Goal: Entertainment & Leisure: Consume media (video, audio)

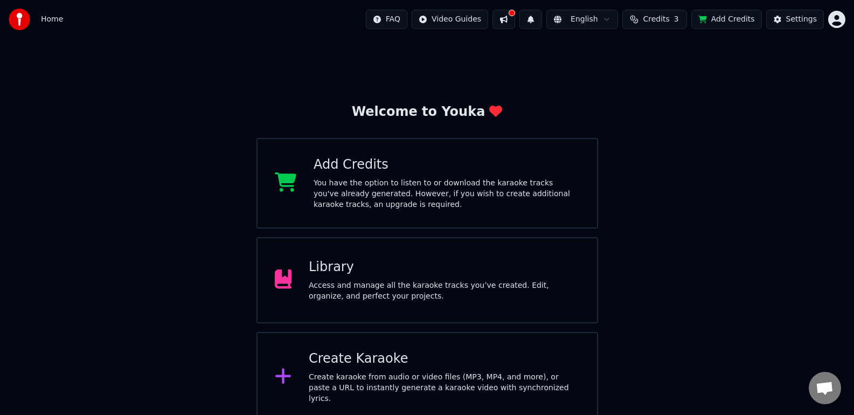
click at [452, 266] on div "Library" at bounding box center [444, 267] width 271 height 17
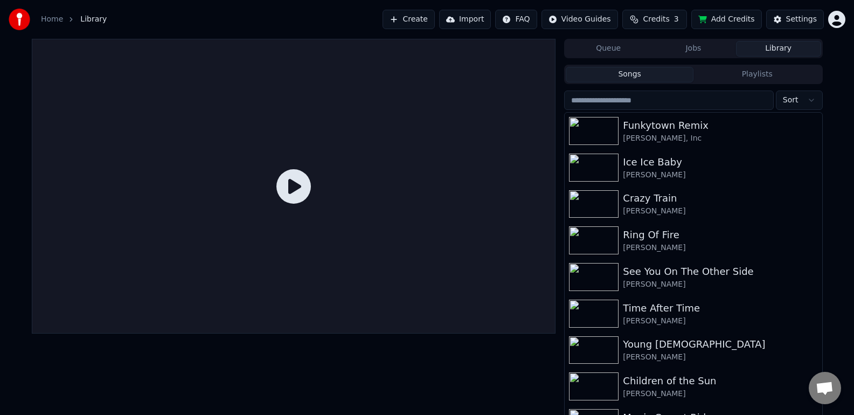
click at [305, 192] on icon at bounding box center [293, 186] width 34 height 34
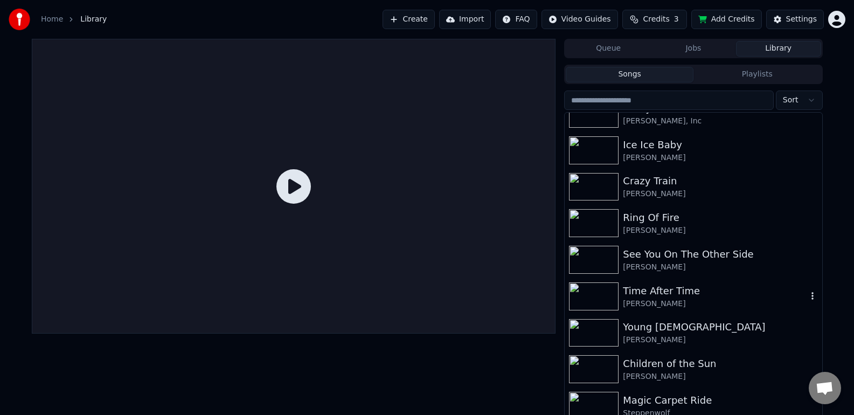
scroll to position [118, 0]
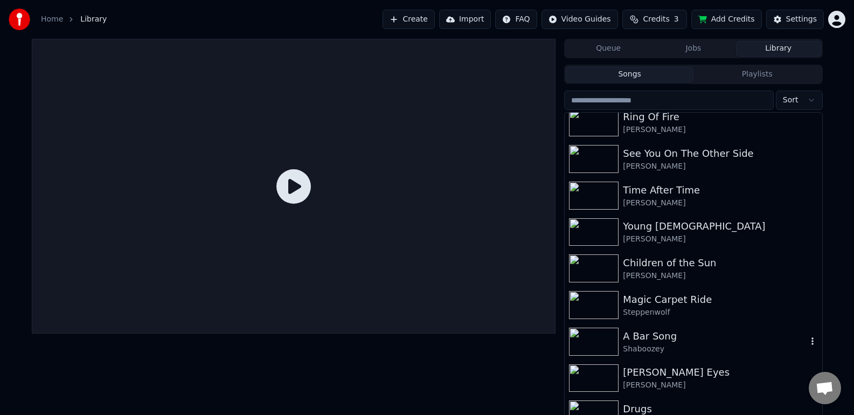
click at [684, 337] on div "A Bar Song" at bounding box center [715, 336] width 184 height 15
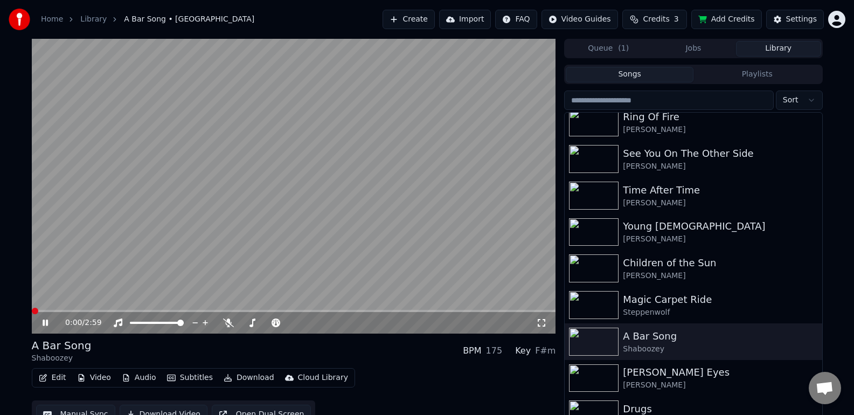
click at [545, 321] on icon at bounding box center [542, 323] width 8 height 8
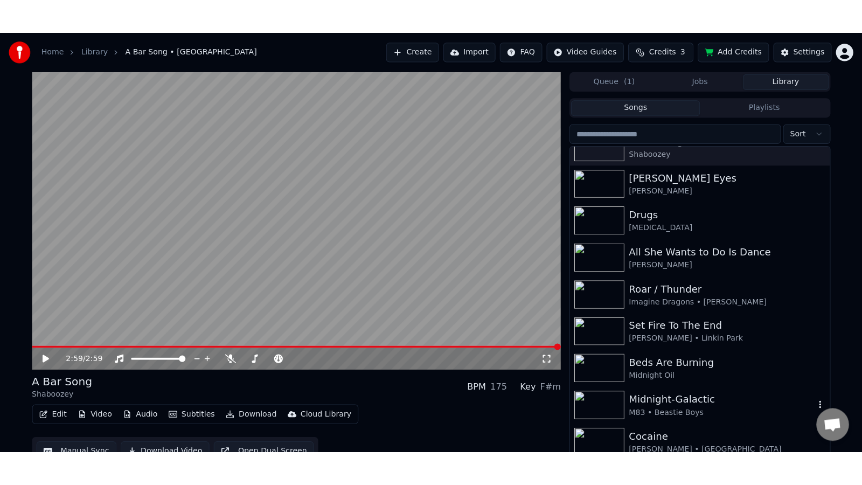
scroll to position [348, 0]
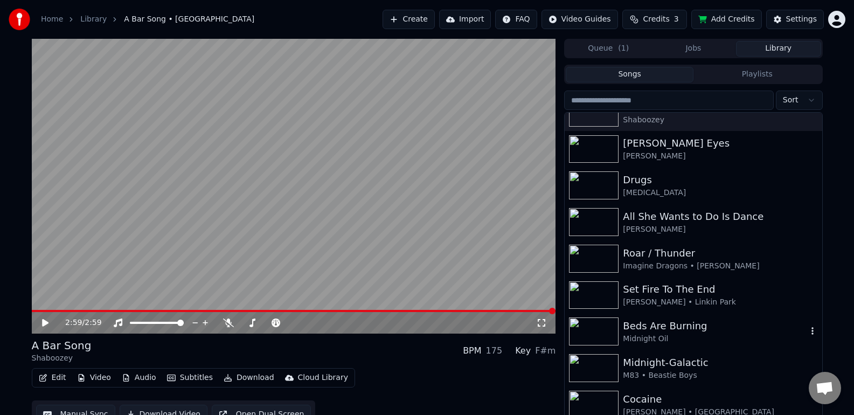
click at [687, 333] on div "Midnight Oil" at bounding box center [715, 338] width 184 height 11
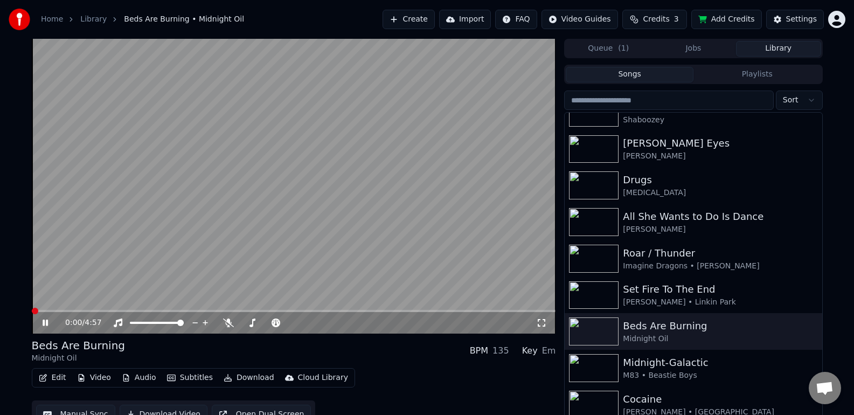
click at [542, 326] on icon at bounding box center [541, 322] width 11 height 9
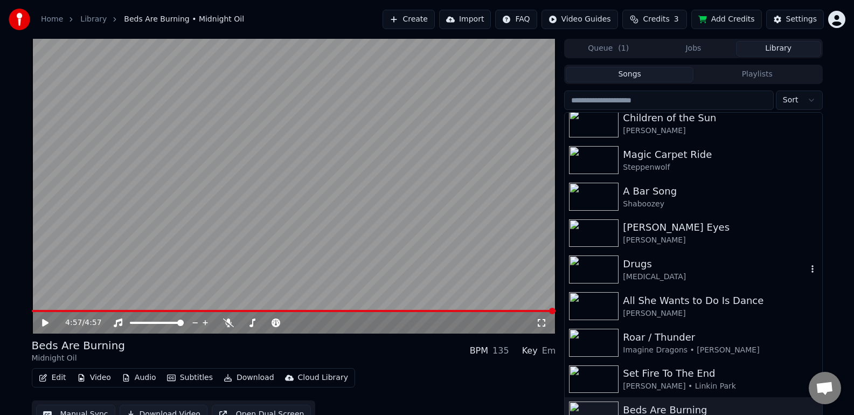
scroll to position [284, 0]
